Goal: Find specific page/section: Find specific page/section

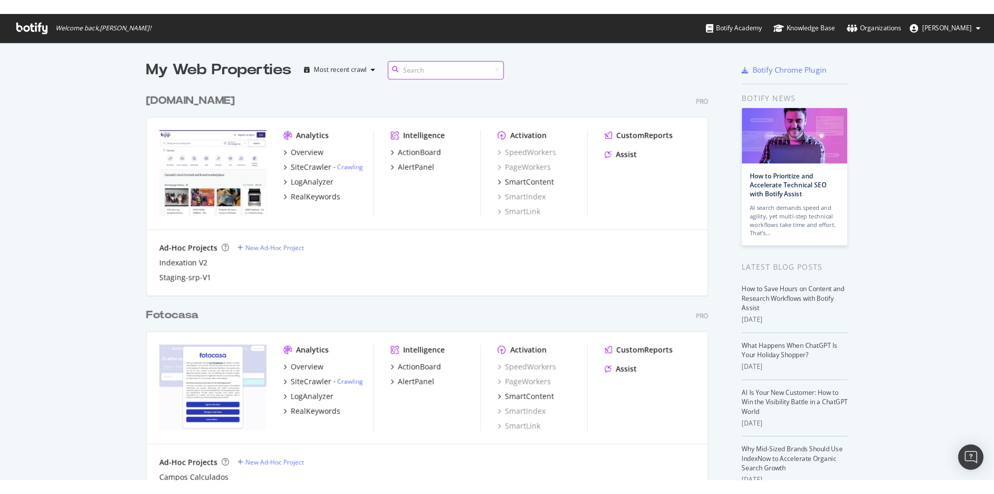
scroll to position [488, 983]
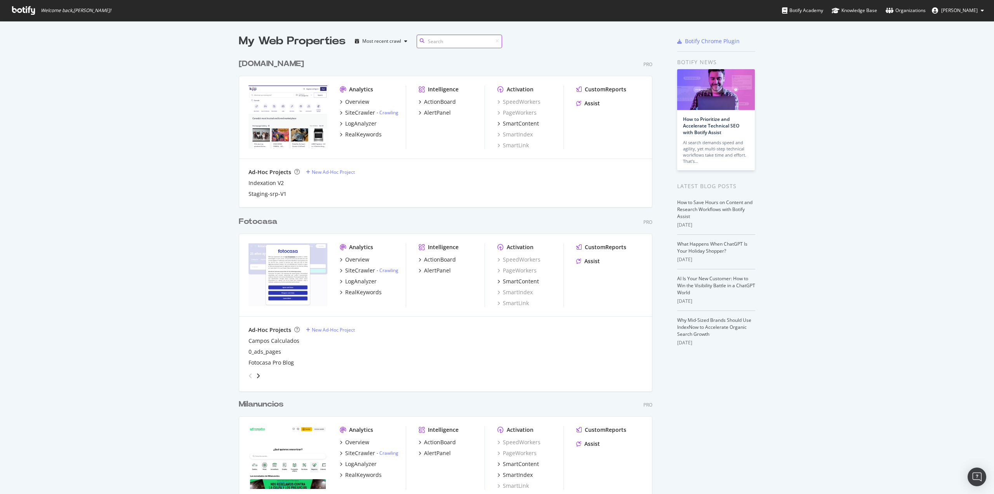
click at [434, 44] on input at bounding box center [459, 42] width 85 height 14
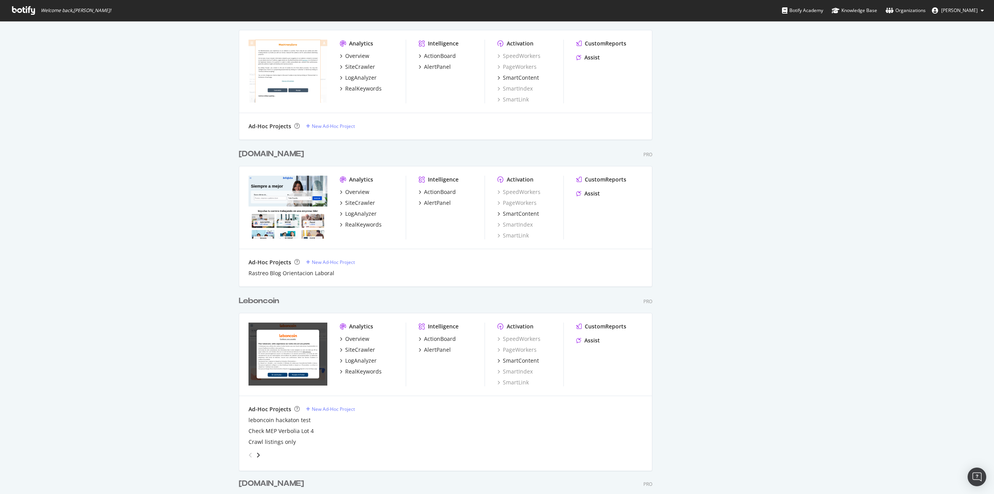
scroll to position [3064, 414]
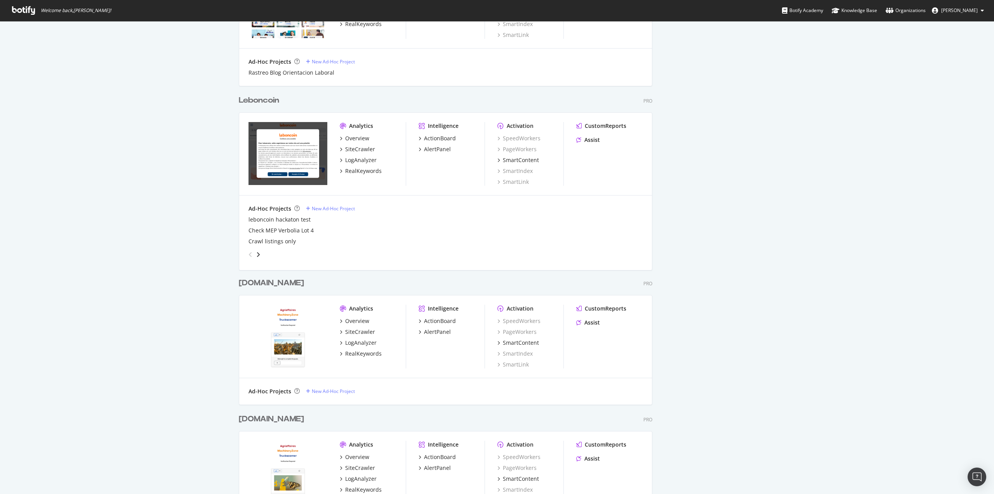
click at [259, 101] on div "Leboncoin" at bounding box center [259, 100] width 40 height 11
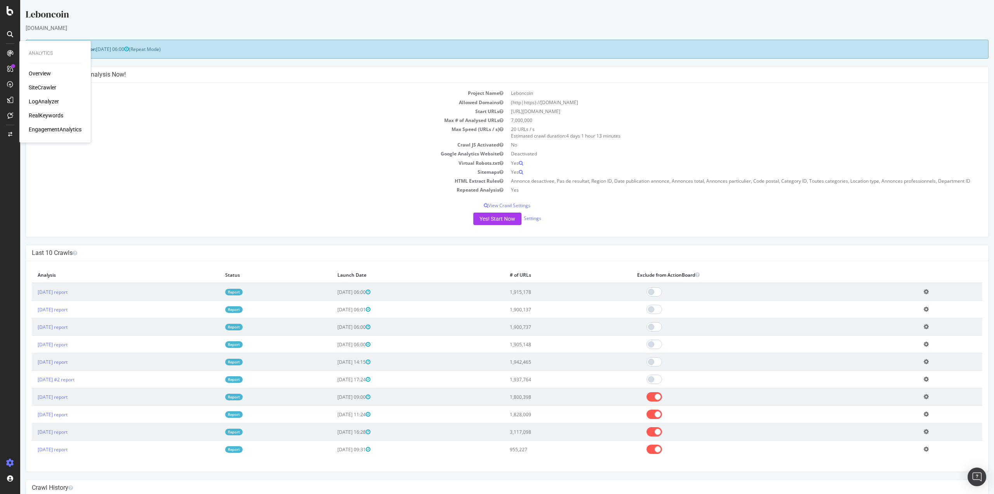
click at [38, 98] on div "LogAnalyzer" at bounding box center [44, 102] width 30 height 8
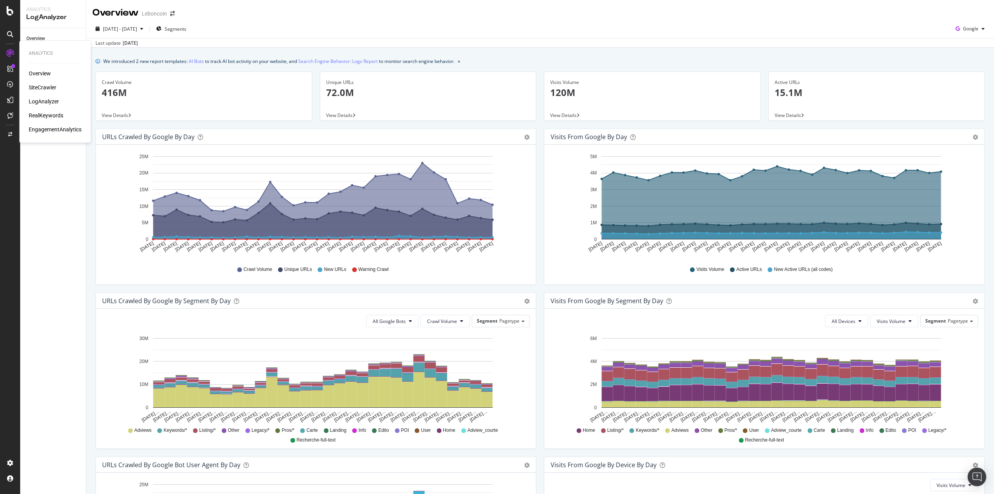
click at [44, 104] on div "LogAnalyzer" at bounding box center [44, 102] width 30 height 8
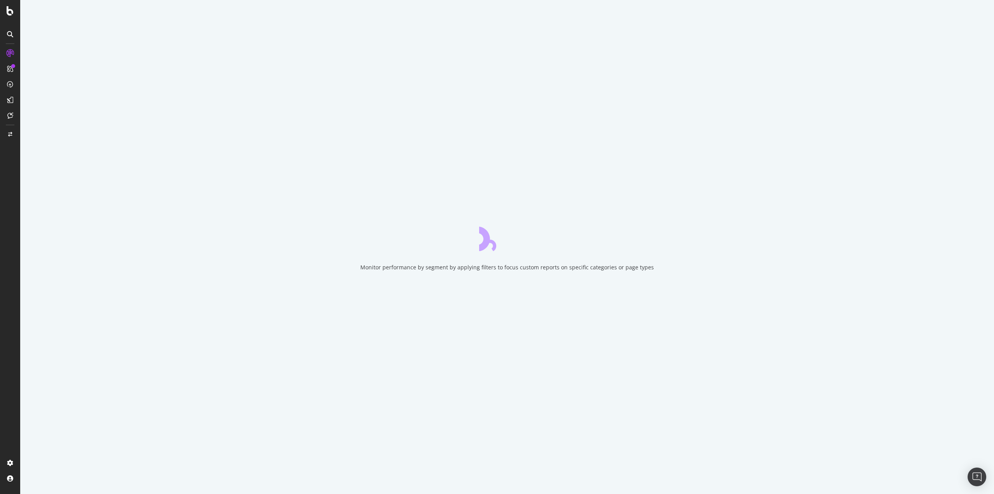
drag, startPoint x: 319, startPoint y: 148, endPoint x: 311, endPoint y: 139, distance: 12.1
click at [319, 147] on div "Monitor performance by segment by applying filters to focus custom reports on s…" at bounding box center [507, 247] width 974 height 494
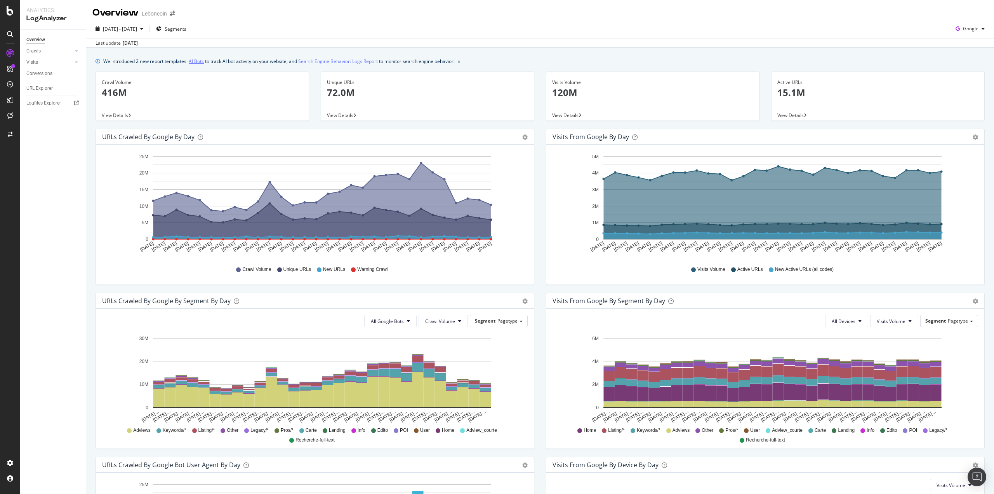
click at [198, 61] on link "AI Bots" at bounding box center [196, 61] width 15 height 8
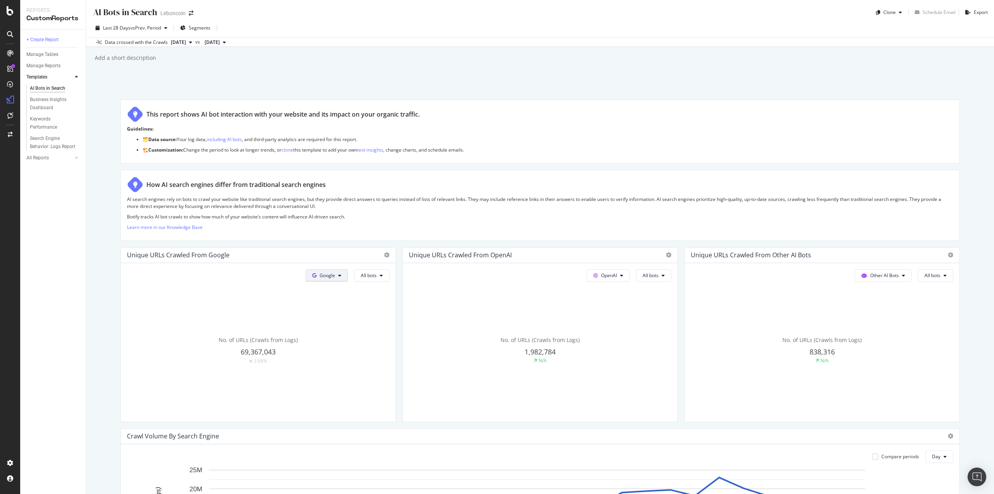
click at [329, 273] on span "Google" at bounding box center [328, 275] width 16 height 7
click at [107, 287] on div "AI Bots in Search AI Bots in Search Leboncoin Clone Schedule Email Export Last …" at bounding box center [540, 247] width 908 height 494
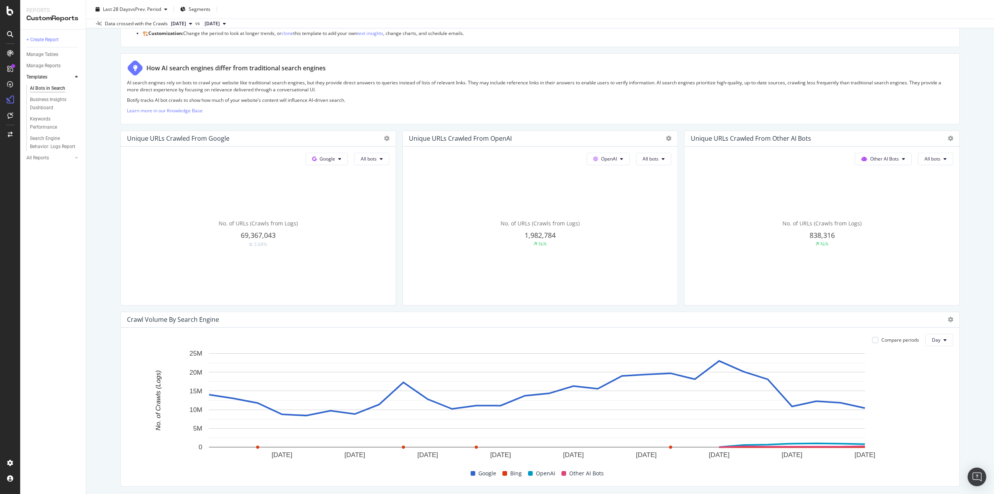
scroll to position [155, 0]
